Goal: Check status: Check status

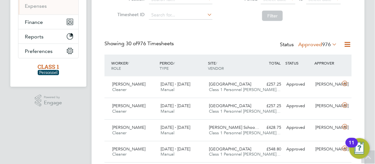
click at [369, 158] on img "Open Resource Center, 11 new notifications" at bounding box center [359, 148] width 21 height 21
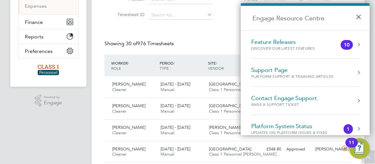
click at [359, 16] on button "×" at bounding box center [360, 15] width 9 height 14
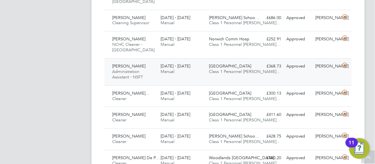
click at [257, 73] on div "Gabriella Santina Administration Assistant - NSFT 15 - 21 Sep 2025 15 - 21 Sep …" at bounding box center [227, 71] width 247 height 27
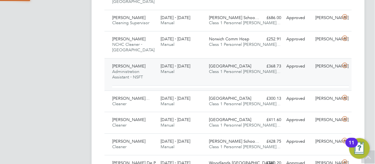
scroll to position [3, 2]
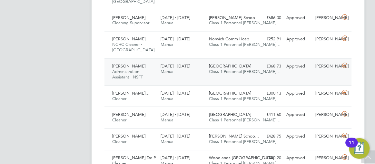
click at [285, 76] on div "Gabriella Santina Administration Assistant - NSFT 15 - 21 Sep 2025 15 - 21 Sep …" at bounding box center [227, 71] width 247 height 27
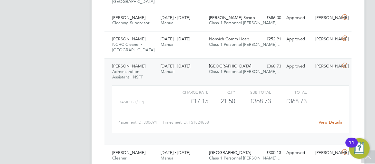
click at [326, 120] on link "View Details" at bounding box center [331, 121] width 24 height 5
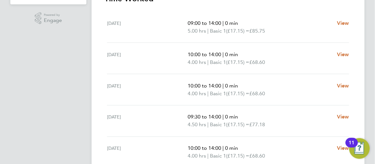
scroll to position [211, 0]
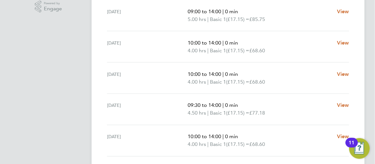
click at [373, 95] on ng-component "Back Follow Gabriella Santina's Timesheet 15 - 21 Sept 2025 £368. 73 "Administr…" at bounding box center [233, 19] width 283 height 461
click at [372, 32] on ng-component "Back Follow Gabriella Santina's Timesheet 15 - 21 Sept 2025 £368. 73 "Administr…" at bounding box center [233, 19] width 283 height 461
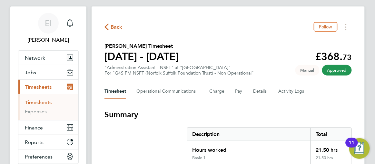
scroll to position [0, 0]
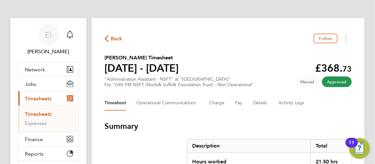
click at [107, 39] on icon "button" at bounding box center [106, 38] width 4 height 7
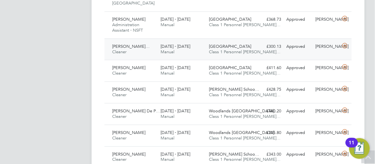
click at [251, 48] on div "Hellesdon Hospital Class 1 Personnel Li…" at bounding box center [230, 49] width 48 height 16
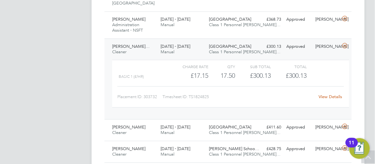
click at [323, 95] on link "View Details" at bounding box center [331, 96] width 24 height 5
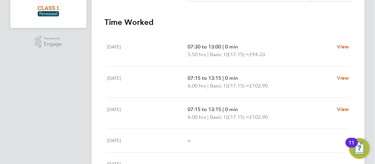
scroll to position [164, 0]
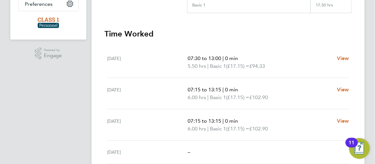
click at [370, 75] on ng-component "Back Follow Jeremiah Kwartelai Quartey's Timesheet 15 - 21 Sept 2025 £300. 13 "…" at bounding box center [233, 35] width 283 height 398
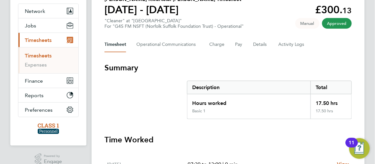
scroll to position [0, 0]
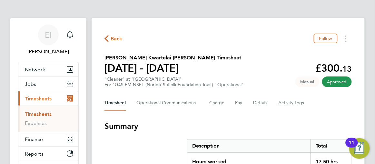
click at [107, 39] on icon "button" at bounding box center [106, 38] width 4 height 7
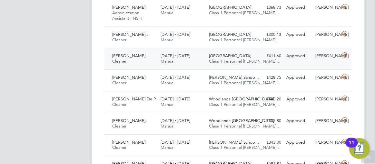
click at [253, 57] on div "Julian Hospital Class 1 Personnel Li…" at bounding box center [230, 59] width 48 height 16
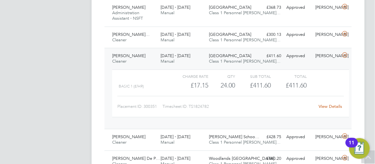
click at [326, 104] on link "View Details" at bounding box center [331, 106] width 24 height 5
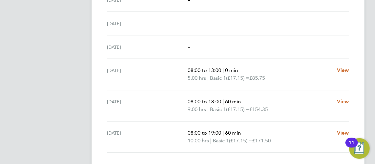
scroll to position [290, 0]
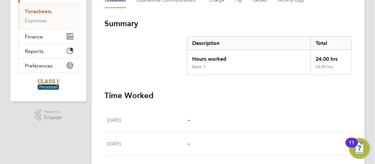
scroll to position [9, 0]
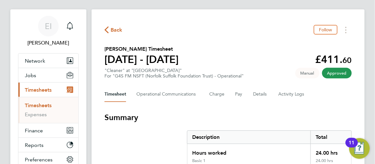
click at [107, 32] on icon "button" at bounding box center [106, 29] width 4 height 7
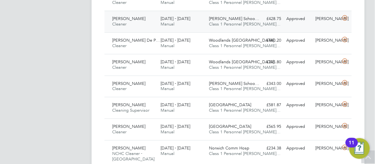
click at [260, 24] on div "Olamide Elemide Cleaner 15 - 21 Sep 2025 15 - 21 Sep 2025 Manual Thomas Tallis …" at bounding box center [227, 22] width 247 height 22
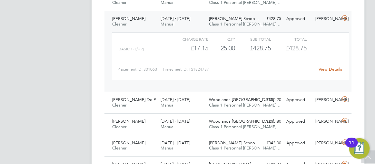
click at [324, 67] on link "View Details" at bounding box center [331, 68] width 24 height 5
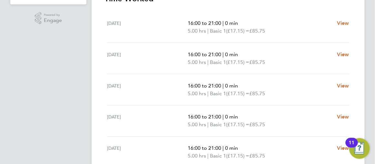
scroll to position [211, 0]
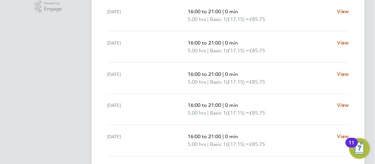
click at [371, 20] on ng-component "Back Follow [PERSON_NAME] Timesheet [DATE] - [DATE] £428. 75 "Cleaner" at "[PER…" at bounding box center [233, 19] width 283 height 461
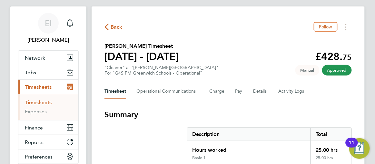
scroll to position [0, 0]
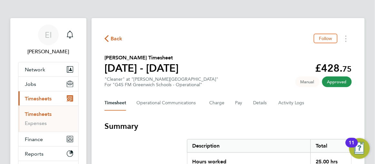
click at [105, 38] on icon "button" at bounding box center [106, 38] width 4 height 7
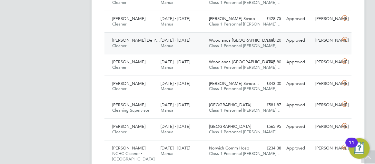
click at [177, 41] on div "15 - 21 Sep 2025 Manual" at bounding box center [182, 43] width 48 height 16
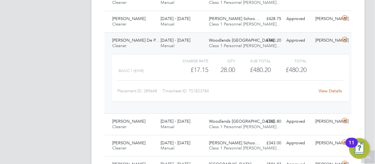
click at [330, 89] on link "View Details" at bounding box center [331, 90] width 24 height 5
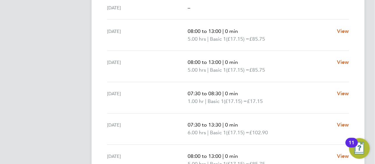
scroll to position [258, 0]
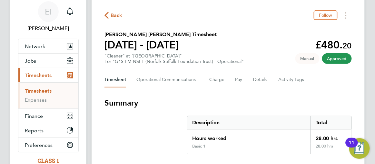
scroll to position [0, 0]
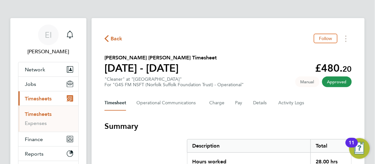
click at [105, 38] on icon "button" at bounding box center [106, 38] width 4 height 7
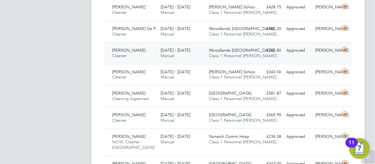
click at [253, 53] on div "Woodlands Ipswich… Class 1 Personnel Li…" at bounding box center [230, 53] width 48 height 16
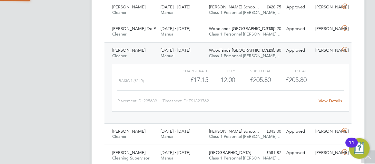
scroll to position [3, 3]
click at [324, 99] on link "View Details" at bounding box center [331, 100] width 24 height 5
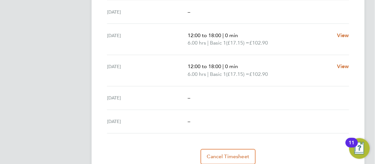
scroll to position [282, 0]
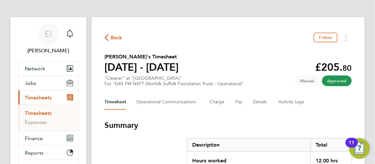
scroll to position [0, 0]
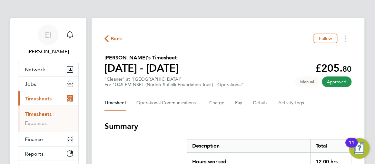
click at [108, 39] on icon "button" at bounding box center [106, 38] width 4 height 7
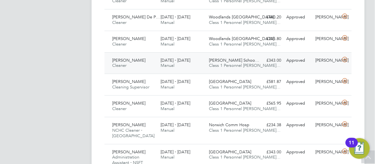
click at [199, 63] on div "15 - 21 Sep 2025 Manual" at bounding box center [182, 63] width 48 height 16
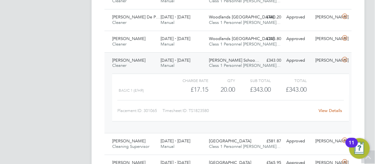
click at [323, 108] on link "View Details" at bounding box center [331, 110] width 24 height 5
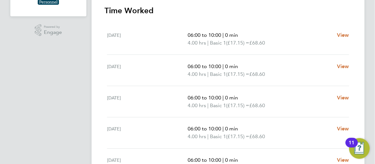
scroll to position [16, 0]
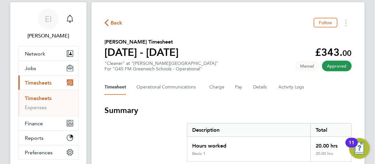
click at [106, 22] on icon "button" at bounding box center [106, 22] width 4 height 7
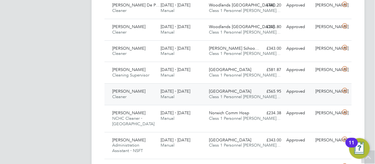
click at [244, 90] on span "[GEOGRAPHIC_DATA]" at bounding box center [230, 90] width 42 height 5
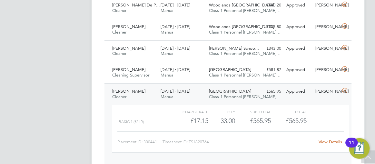
click at [326, 139] on link "View Details" at bounding box center [331, 141] width 24 height 5
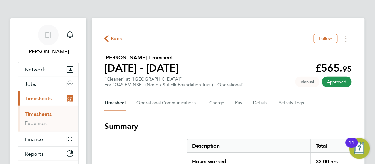
click at [107, 38] on icon "button" at bounding box center [106, 38] width 4 height 7
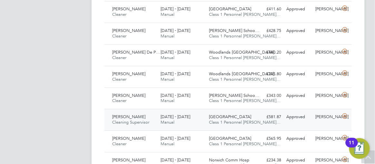
click at [204, 123] on div "[DATE] - [DATE] Manual" at bounding box center [182, 120] width 48 height 16
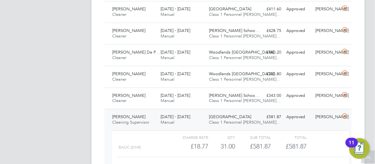
click at [371, 119] on app-barbie "Timesheets New Timesheet Timesheets I Follow All Timesheets Client Config Vendo…" at bounding box center [233, 39] width 283 height 969
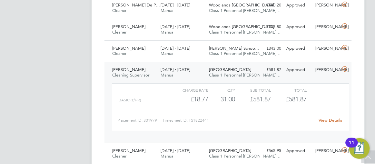
scroll to position [504, 0]
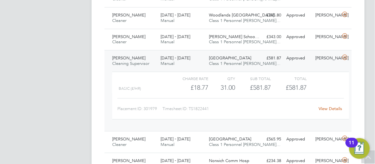
click at [332, 106] on link "View Details" at bounding box center [331, 108] width 24 height 5
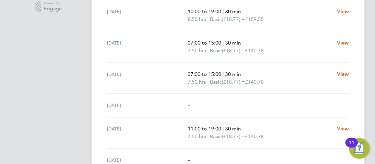
scroll to position [223, 0]
